Goal: Obtain resource: Download file/media

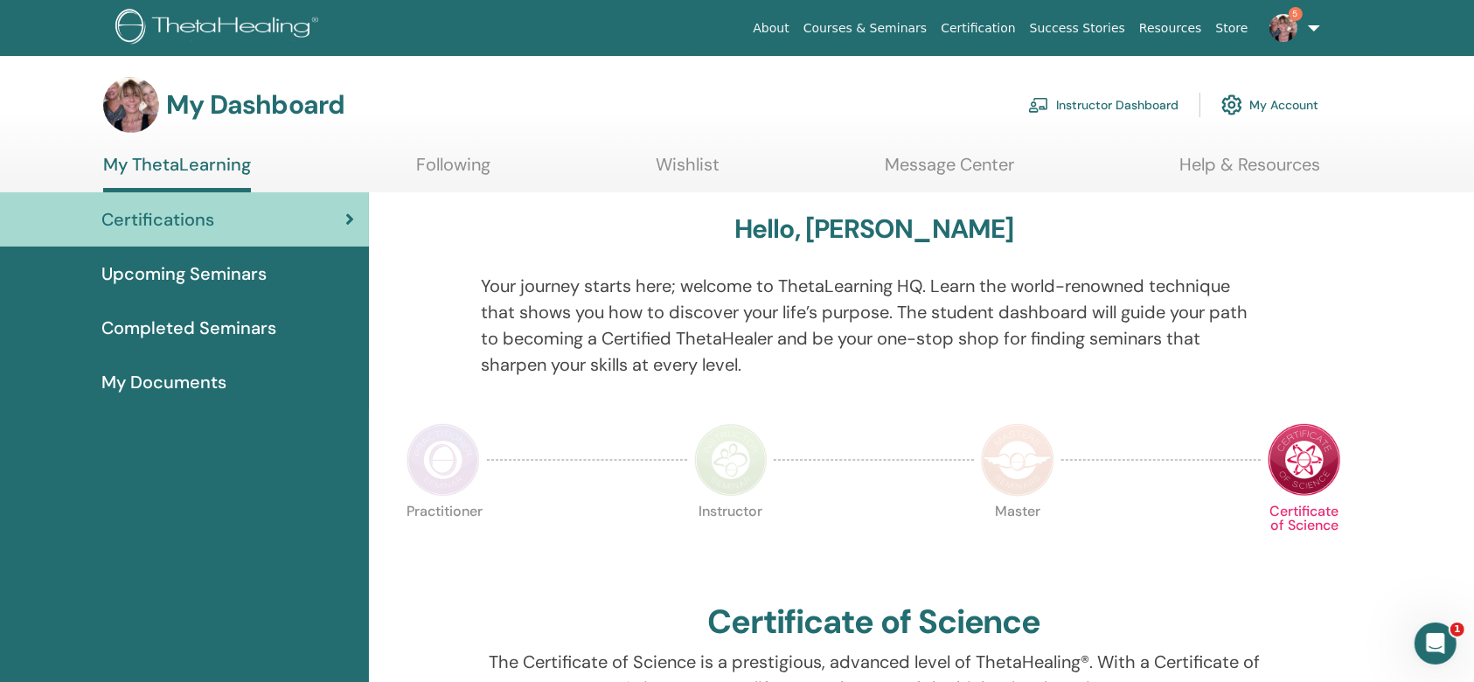
click at [1114, 103] on link "Instructor Dashboard" at bounding box center [1103, 105] width 150 height 38
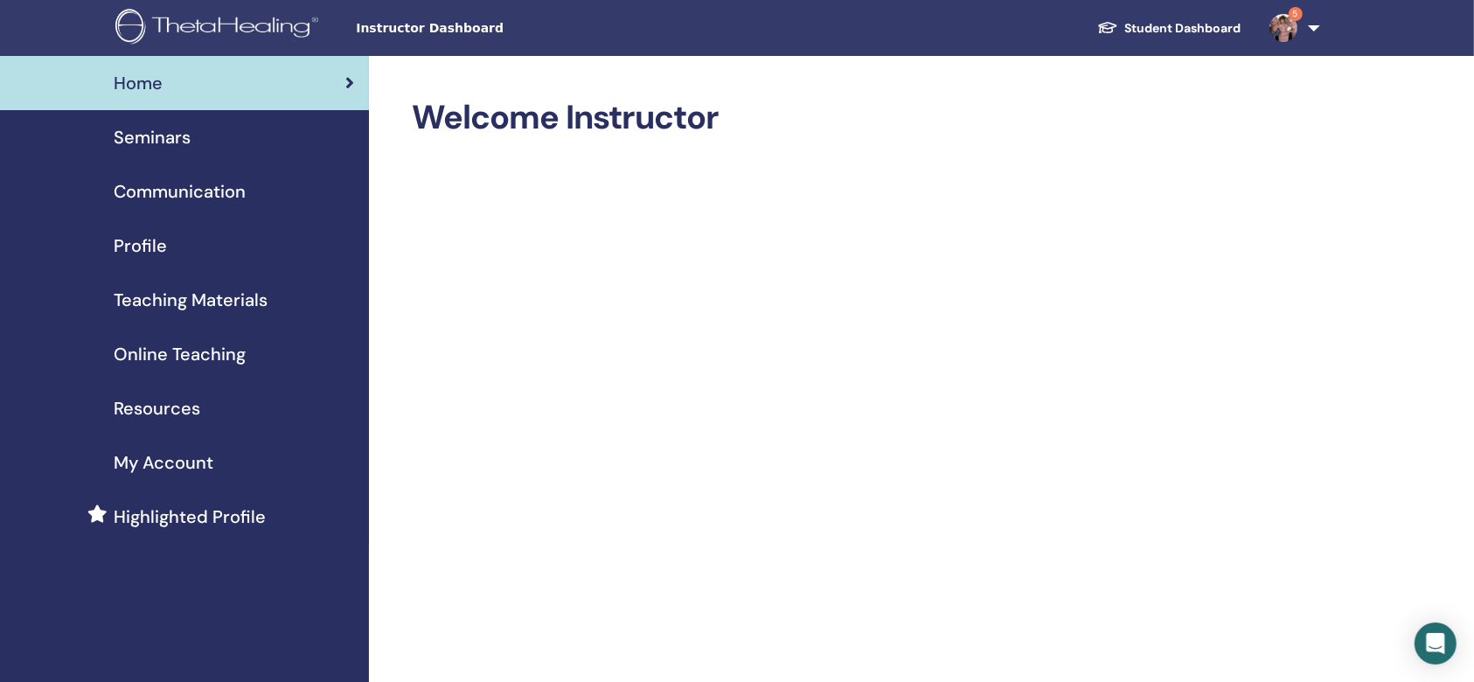
click at [235, 303] on span "Teaching Materials" at bounding box center [191, 300] width 154 height 26
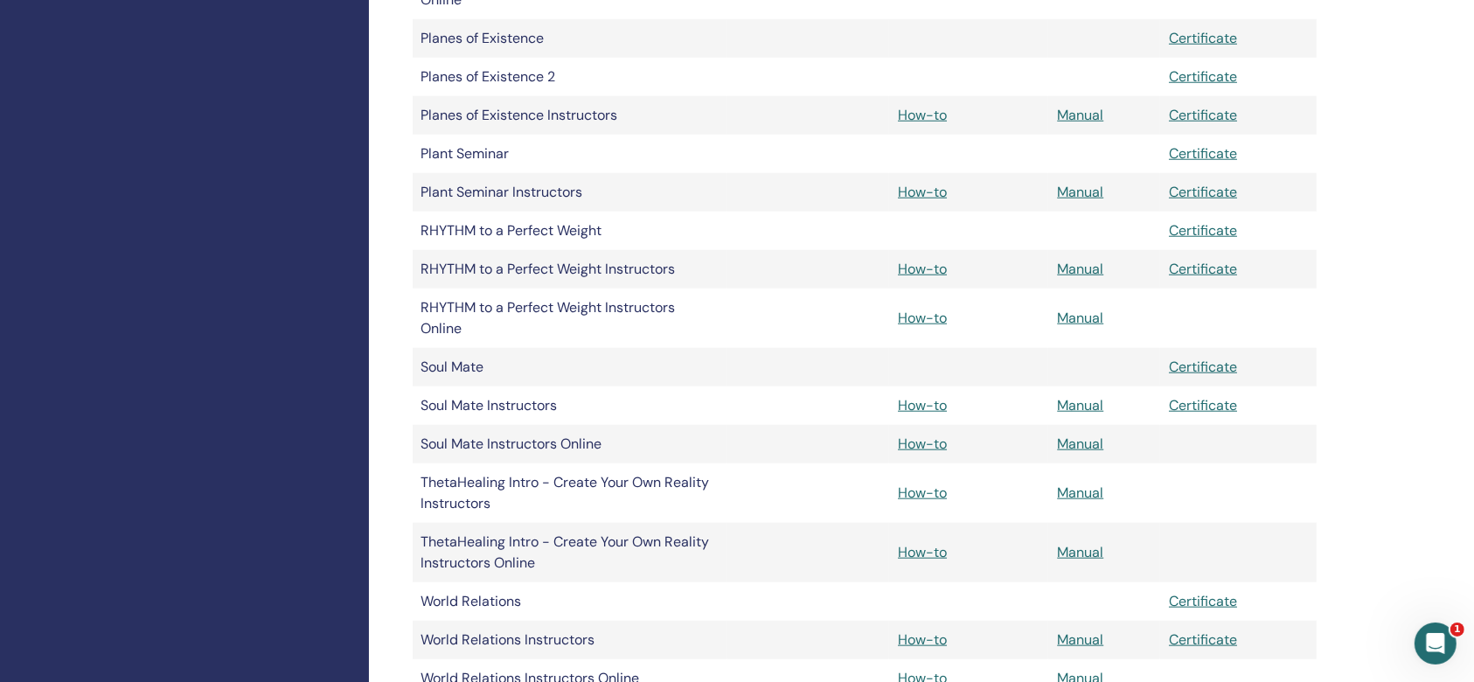
scroll to position [1865, 0]
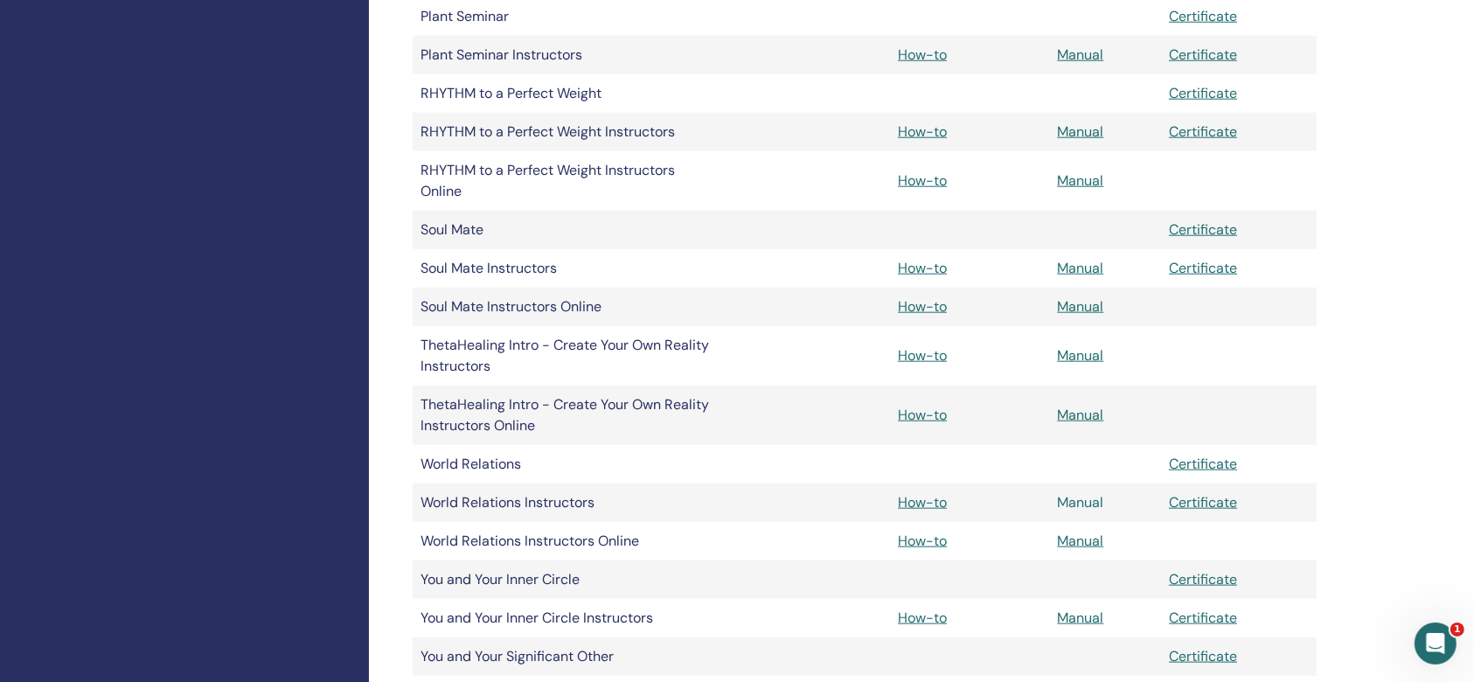
click at [1089, 498] on link "Manual" at bounding box center [1080, 502] width 46 height 18
